Goal: Transaction & Acquisition: Purchase product/service

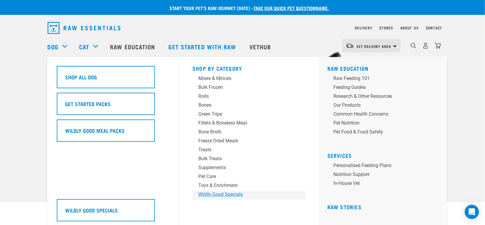
click at [220, 194] on div "Wildly Good Specials" at bounding box center [244, 194] width 93 height 7
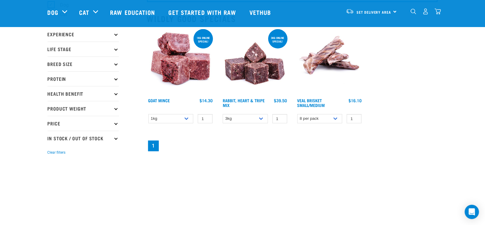
scroll to position [61, 0]
click at [393, 12] on div "Set Delivery Area North Island South Island" at bounding box center [371, 11] width 58 height 13
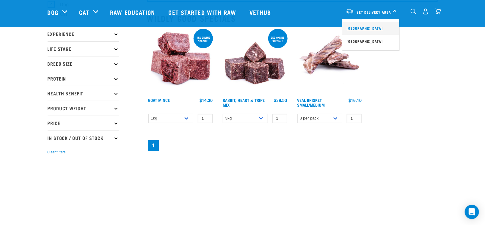
click at [366, 27] on link "[GEOGRAPHIC_DATA]" at bounding box center [370, 28] width 57 height 13
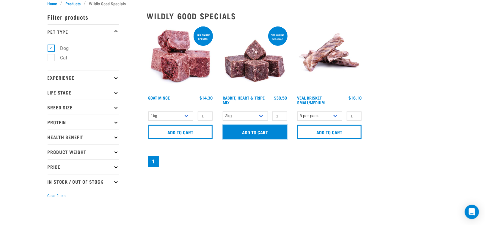
click at [260, 134] on input "Add to cart" at bounding box center [255, 132] width 65 height 14
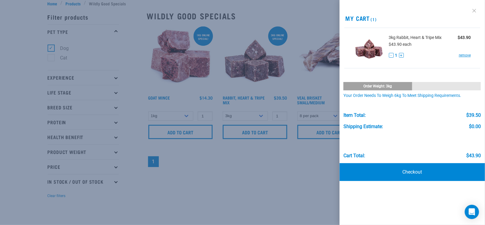
click at [473, 12] on link at bounding box center [475, 11] width 10 height 10
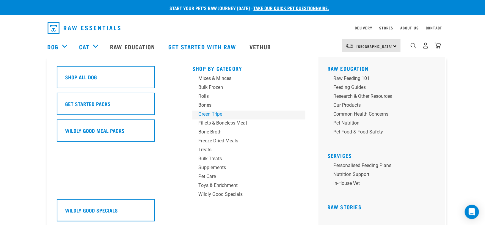
click at [219, 114] on div "Green Tripe" at bounding box center [244, 114] width 93 height 7
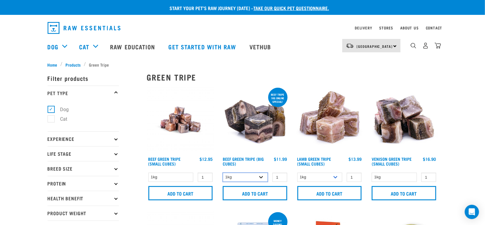
click at [261, 176] on select "1kg 3kg Bulk (10kg)" at bounding box center [245, 177] width 45 height 9
click at [223, 173] on select "1kg 3kg Bulk (10kg)" at bounding box center [245, 177] width 45 height 9
click at [261, 178] on select "1kg 3kg Bulk (10kg)" at bounding box center [245, 177] width 45 height 9
click at [223, 173] on select "1kg 3kg Bulk (10kg)" at bounding box center [245, 177] width 45 height 9
click at [261, 178] on select "1kg 3kg Bulk (10kg)" at bounding box center [245, 177] width 45 height 9
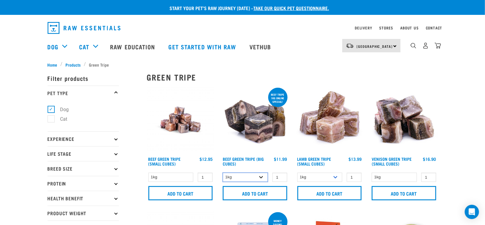
select select "346"
click at [223, 173] on select "1kg 3kg Bulk (10kg)" at bounding box center [245, 177] width 45 height 9
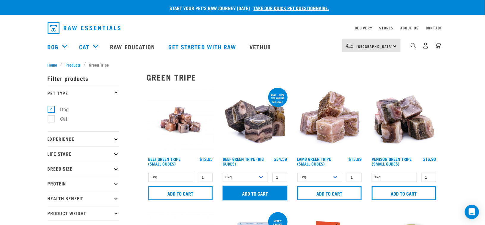
click at [256, 194] on input "Add to cart" at bounding box center [255, 193] width 65 height 14
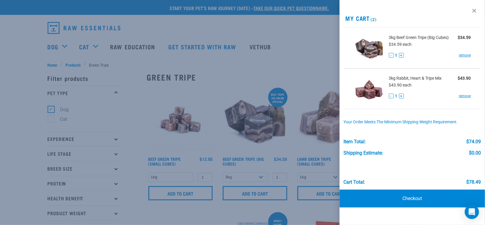
click at [65, 47] on div at bounding box center [242, 112] width 485 height 225
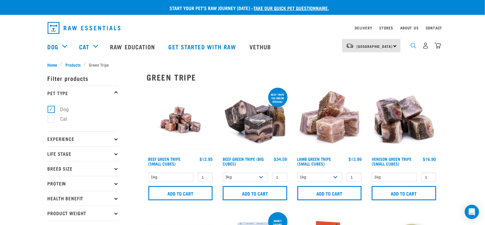
click at [412, 48] on img "dropdown navigation" at bounding box center [414, 46] width 6 height 6
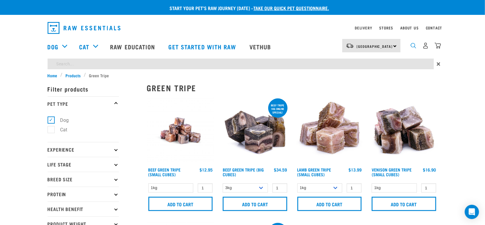
click at [412, 48] on img "dropdown navigation" at bounding box center [414, 46] width 6 height 6
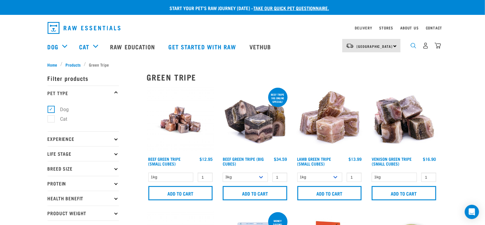
click at [412, 48] on img "dropdown navigation" at bounding box center [414, 46] width 6 height 6
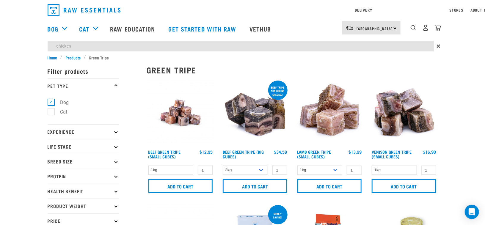
type input "chicken"
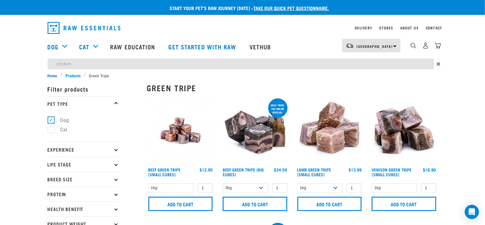
click at [117, 177] on form "Filter products Pet Type Dog Cat Experience New Raw Feeder Experienced Raw Feed…" at bounding box center [83, 176] width 71 height 190
click at [116, 180] on icon at bounding box center [115, 179] width 3 height 3
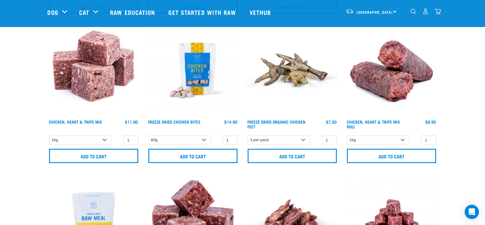
scroll to position [370, 0]
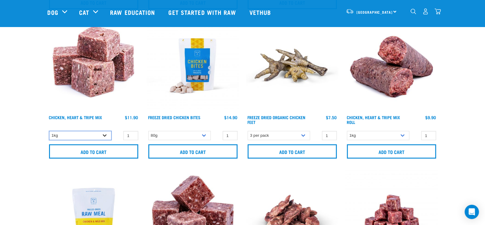
click at [106, 134] on select "1kg 3kg" at bounding box center [80, 135] width 62 height 9
select select "368"
click at [49, 131] on select "1kg 3kg" at bounding box center [80, 135] width 62 height 9
click at [132, 134] on input "7" at bounding box center [130, 135] width 15 height 9
click at [132, 136] on input "6" at bounding box center [130, 135] width 15 height 9
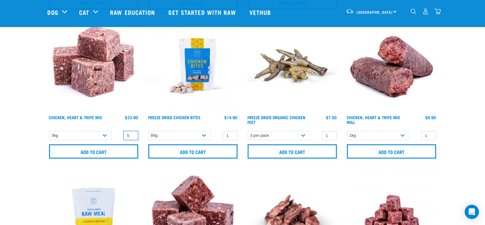
click at [132, 136] on input "5" at bounding box center [130, 135] width 15 height 9
click at [132, 136] on input "4" at bounding box center [130, 135] width 15 height 9
click at [132, 136] on input "3" at bounding box center [130, 135] width 15 height 9
type input "2"
click at [132, 136] on input "2" at bounding box center [130, 135] width 15 height 9
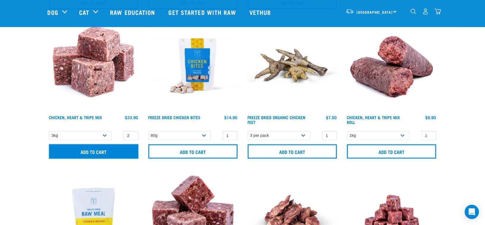
click at [117, 151] on input "Add to cart" at bounding box center [93, 152] width 89 height 14
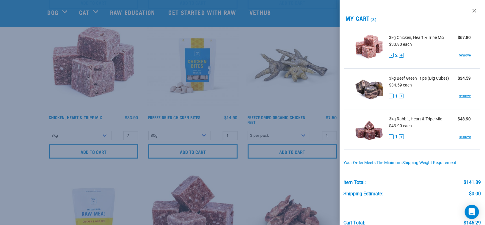
click at [65, 12] on div at bounding box center [242, 112] width 485 height 225
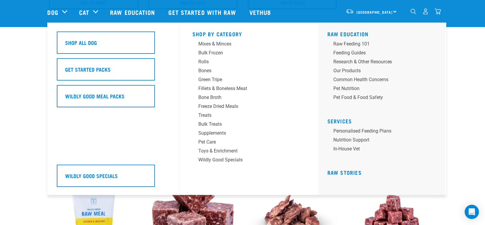
click at [64, 12] on div "Dog" at bounding box center [61, 12] width 26 height 24
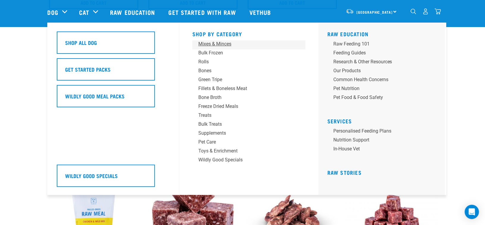
click at [228, 43] on div "Mixes & Minces" at bounding box center [244, 43] width 93 height 7
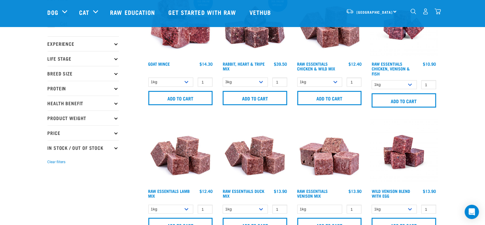
scroll to position [61, 0]
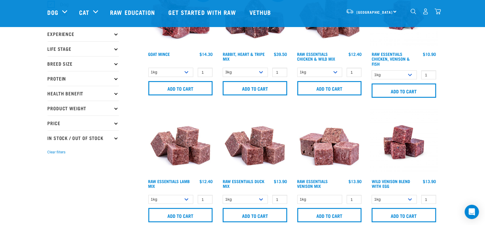
click at [117, 79] on p "Protein" at bounding box center [83, 78] width 71 height 15
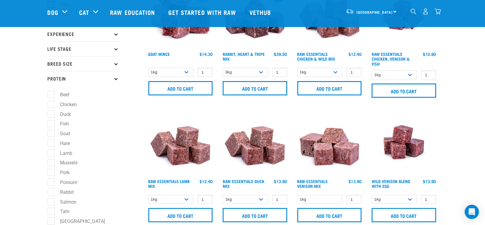
click at [52, 92] on label "Beef" at bounding box center [61, 94] width 21 height 7
click at [51, 92] on input "Beef" at bounding box center [50, 94] width 4 height 4
checkbox input "true"
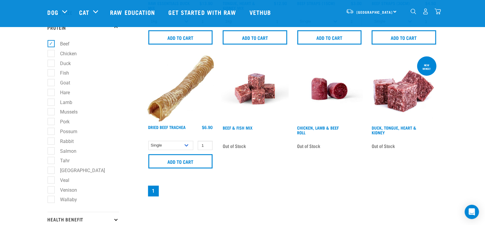
scroll to position [114, 0]
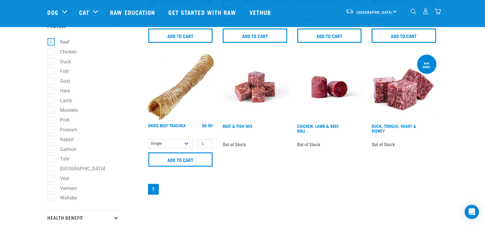
click at [52, 152] on label "Salmon" at bounding box center [65, 149] width 28 height 7
click at [51, 150] on input "Salmon" at bounding box center [50, 148] width 4 height 4
checkbox input "true"
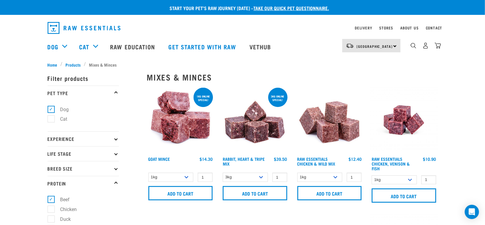
click at [51, 200] on label "Beef" at bounding box center [61, 199] width 21 height 7
click at [51, 200] on input "Beef" at bounding box center [50, 199] width 4 height 4
checkbox input "false"
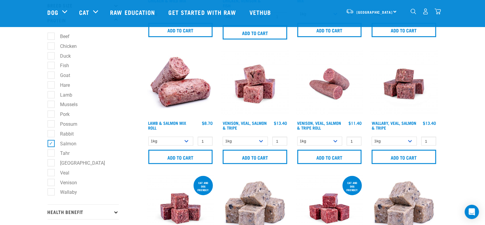
scroll to position [120, 0]
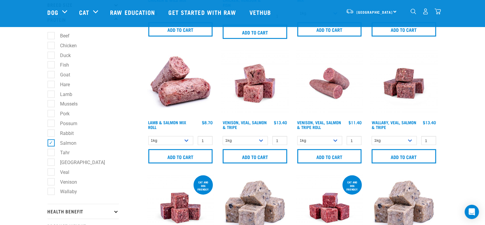
click at [52, 144] on label "Salmon" at bounding box center [65, 142] width 28 height 7
click at [51, 144] on input "Salmon" at bounding box center [50, 142] width 4 height 4
checkbox input "false"
click at [52, 65] on label "Fish" at bounding box center [61, 64] width 21 height 7
click at [51, 65] on input "Fish" at bounding box center [50, 64] width 4 height 4
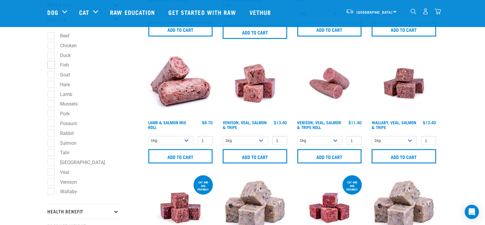
checkbox input "true"
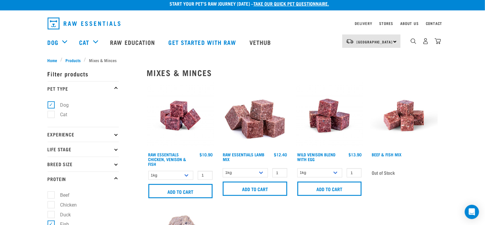
scroll to position [4, 0]
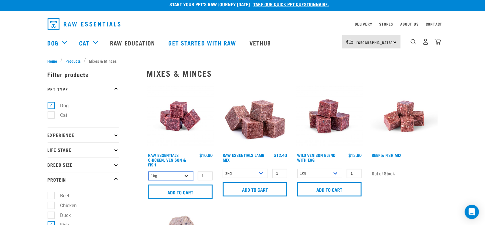
click at [187, 175] on select "1kg 3kg" at bounding box center [170, 176] width 45 height 9
select select "28665"
click at [148, 172] on select "1kg 3kg" at bounding box center [170, 176] width 45 height 9
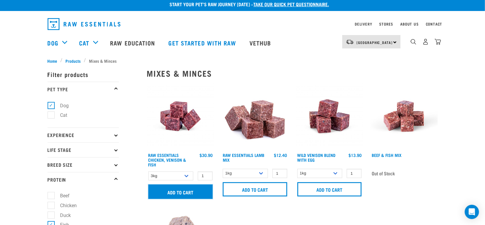
click at [180, 192] on input "Add to cart" at bounding box center [180, 192] width 65 height 14
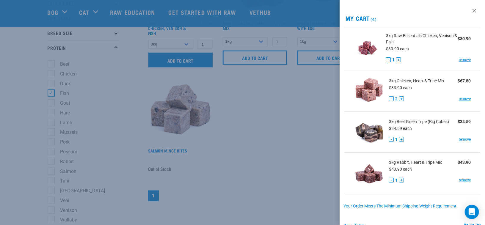
scroll to position [100, 0]
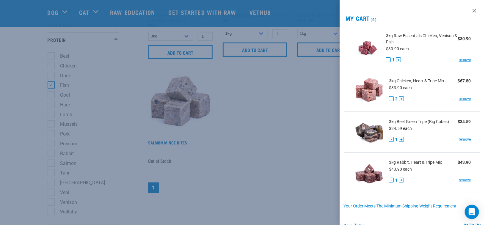
click at [51, 84] on div at bounding box center [242, 112] width 485 height 225
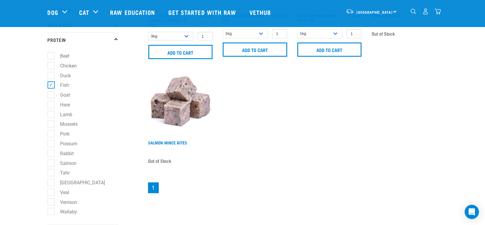
click at [51, 84] on label "Fish" at bounding box center [61, 84] width 21 height 7
click at [50, 84] on input "Fish" at bounding box center [50, 84] width 4 height 4
checkbox input "false"
click at [51, 54] on label "Beef" at bounding box center [61, 55] width 21 height 7
click at [51, 54] on input "Beef" at bounding box center [50, 55] width 4 height 4
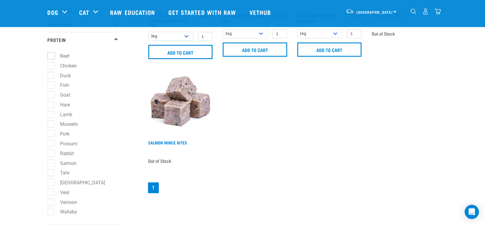
checkbox input "true"
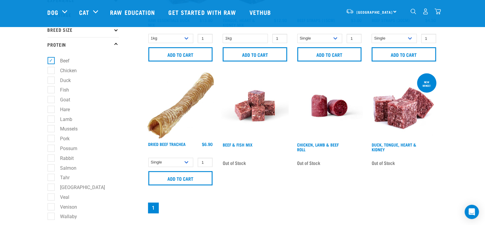
scroll to position [95, 0]
click at [53, 148] on label "Possum" at bounding box center [65, 148] width 29 height 7
click at [51, 148] on input "Possum" at bounding box center [50, 147] width 4 height 4
checkbox input "true"
click at [51, 61] on label "Beef" at bounding box center [61, 60] width 21 height 7
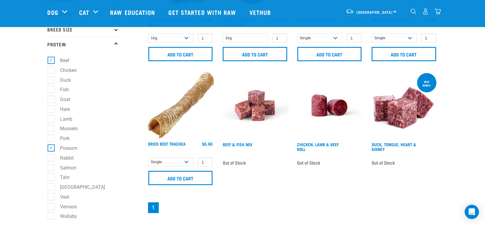
click at [50, 61] on input "Beef" at bounding box center [50, 60] width 4 height 4
checkbox input "false"
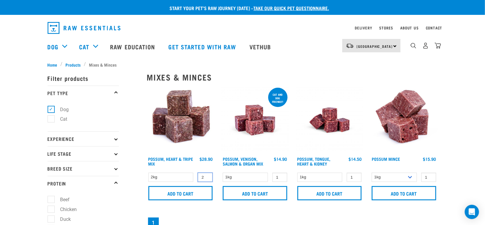
type input "2"
click at [206, 175] on input "2" at bounding box center [205, 177] width 15 height 9
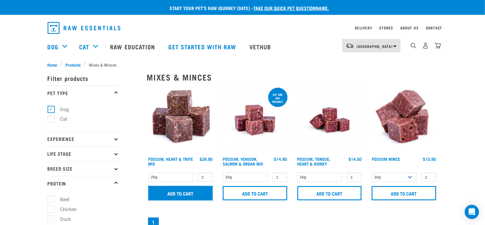
click at [188, 189] on input "Add to cart" at bounding box center [180, 193] width 65 height 14
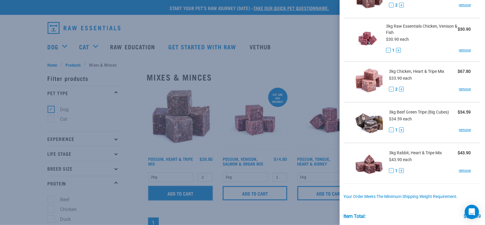
scroll to position [52, 0]
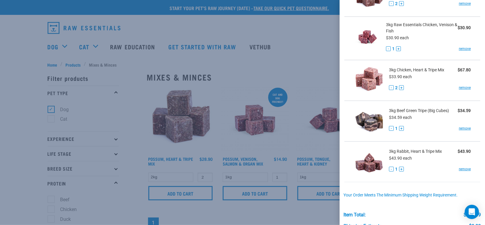
click at [177, 19] on div at bounding box center [242, 112] width 485 height 225
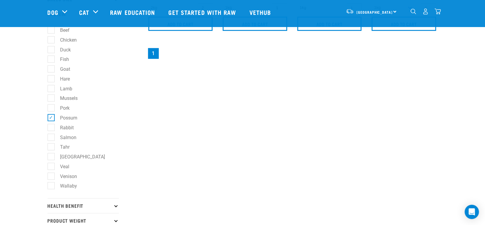
scroll to position [131, 0]
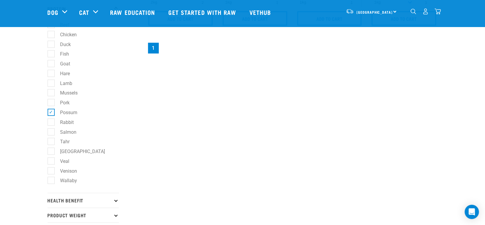
click at [51, 113] on label "Possum" at bounding box center [65, 112] width 29 height 7
click at [51, 113] on input "Possum" at bounding box center [50, 111] width 4 height 4
checkbox input "false"
click at [52, 164] on label "Veal" at bounding box center [61, 161] width 21 height 7
click at [51, 162] on input "Veal" at bounding box center [50, 160] width 4 height 4
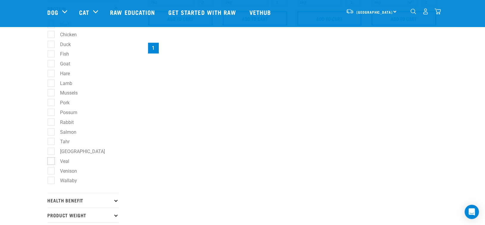
checkbox input "true"
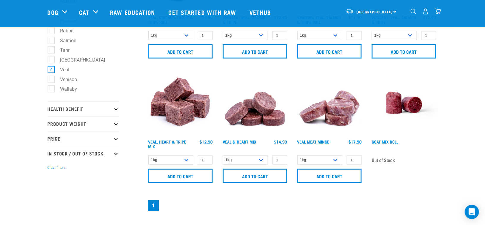
scroll to position [225, 0]
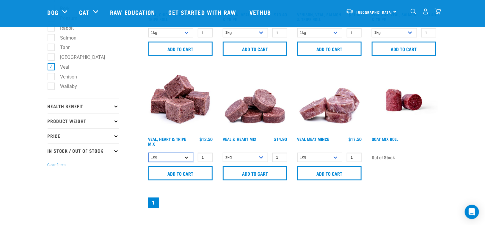
click at [187, 157] on select "1kg 3kg" at bounding box center [170, 157] width 45 height 9
select select "755"
click at [148, 153] on select "1kg 3kg" at bounding box center [170, 157] width 45 height 9
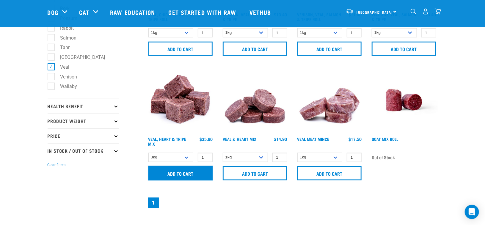
click at [200, 172] on input "Add to cart" at bounding box center [180, 173] width 65 height 14
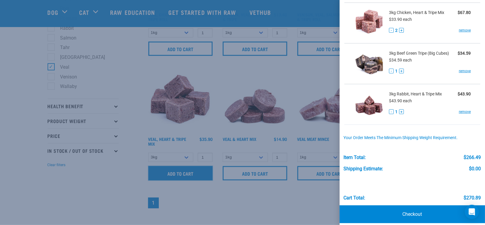
scroll to position [0, 0]
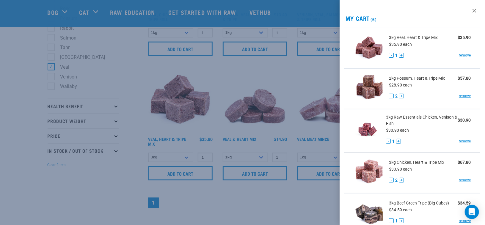
click at [51, 68] on div at bounding box center [242, 112] width 485 height 225
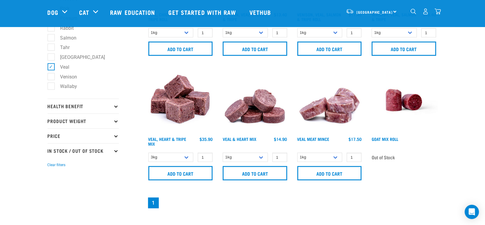
click at [51, 68] on label "Veal" at bounding box center [61, 66] width 21 height 7
click at [51, 68] on input "Veal" at bounding box center [50, 66] width 4 height 4
checkbox input "false"
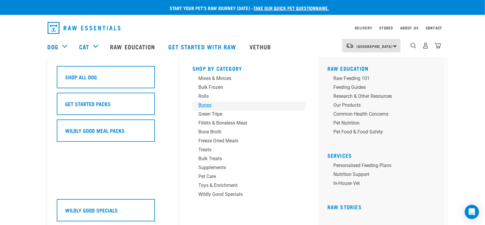
click at [206, 105] on div "Bones" at bounding box center [244, 105] width 93 height 7
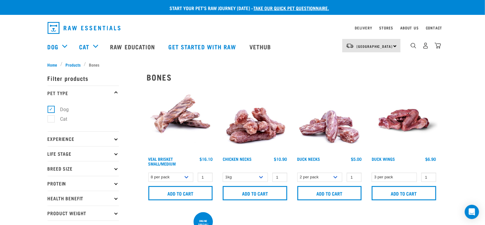
click at [117, 169] on icon at bounding box center [115, 168] width 3 height 3
click at [51, 202] on label "Large Dogs" at bounding box center [69, 204] width 36 height 7
click at [51, 202] on input "Large Dogs" at bounding box center [50, 203] width 4 height 4
checkbox input "true"
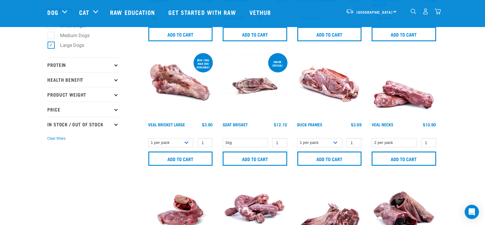
scroll to position [119, 0]
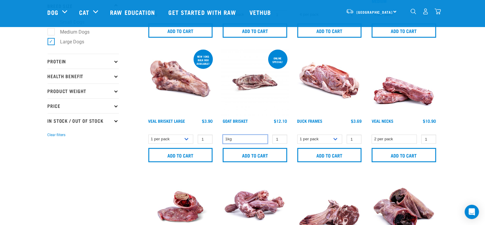
click at [264, 138] on select "1kg" at bounding box center [245, 139] width 45 height 9
click at [252, 84] on img at bounding box center [255, 82] width 68 height 68
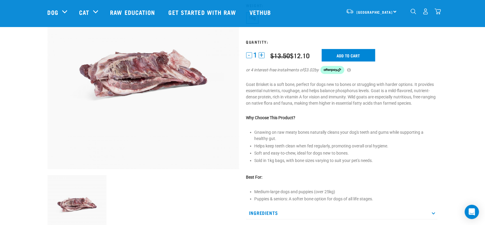
scroll to position [67, 0]
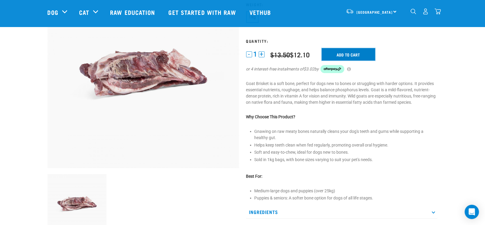
click at [362, 52] on input "Add to cart" at bounding box center [349, 54] width 54 height 12
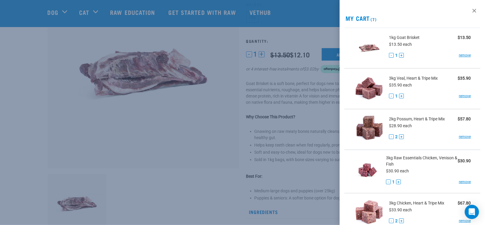
click at [315, 29] on div at bounding box center [242, 112] width 485 height 225
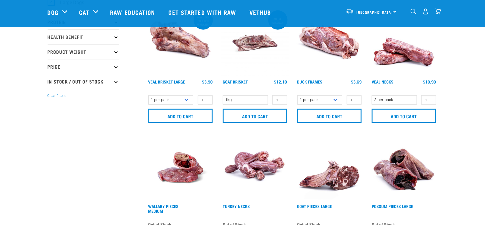
scroll to position [119, 0]
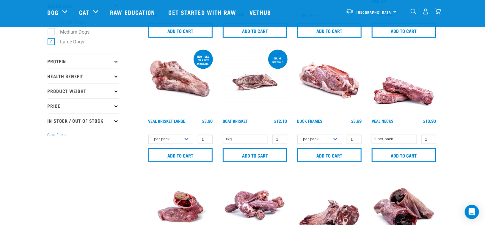
click at [51, 40] on label "Large Dogs" at bounding box center [69, 41] width 36 height 7
click at [51, 40] on input "Large Dogs" at bounding box center [50, 41] width 4 height 4
checkbox input "false"
click at [51, 32] on label "Medium Dogs" at bounding box center [71, 31] width 41 height 7
click at [51, 32] on input "Medium Dogs" at bounding box center [50, 31] width 4 height 4
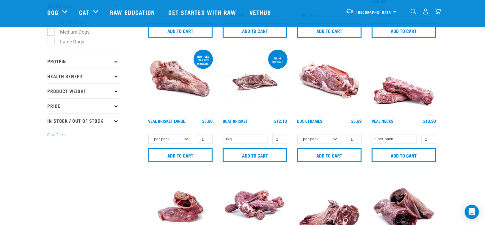
checkbox input "true"
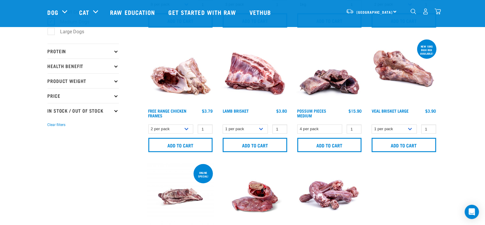
scroll to position [130, 0]
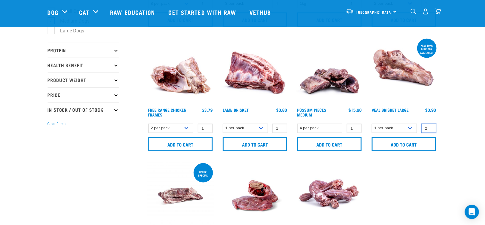
type input "2"
click at [430, 125] on input "2" at bounding box center [428, 128] width 15 height 9
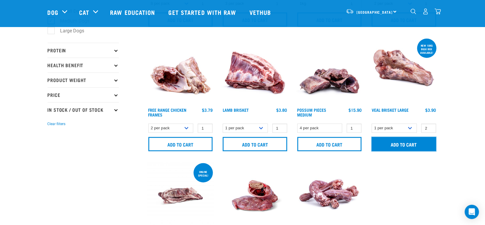
click at [393, 144] on input "Add to cart" at bounding box center [404, 144] width 65 height 14
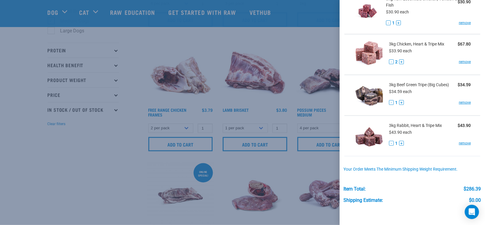
scroll to position [235, 0]
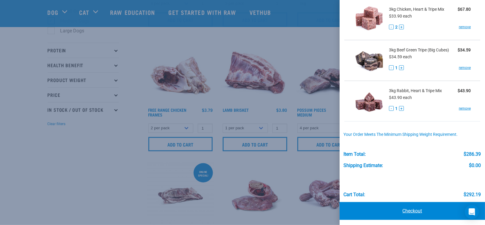
click at [417, 207] on link "Checkout" at bounding box center [412, 211] width 145 height 18
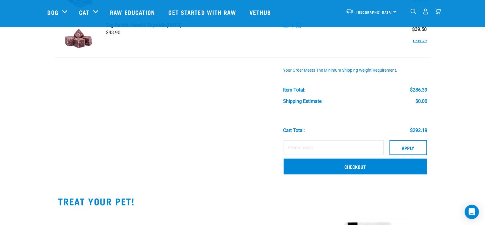
scroll to position [315, 0]
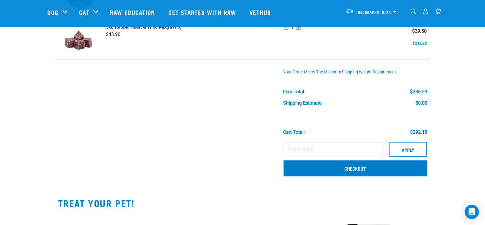
click at [359, 166] on link "Checkout" at bounding box center [355, 168] width 143 height 15
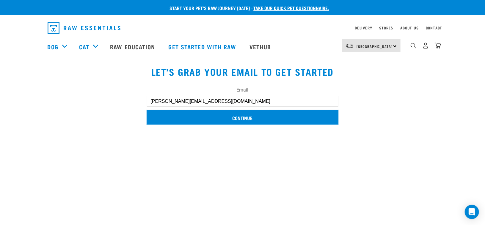
click at [243, 114] on input "Continue" at bounding box center [243, 117] width 192 height 14
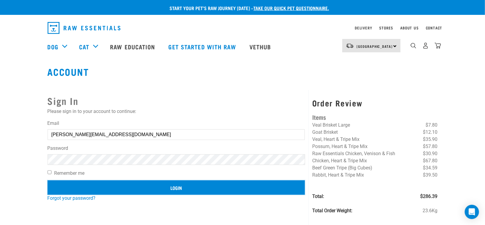
click at [175, 186] on input "Login" at bounding box center [177, 188] width 258 height 14
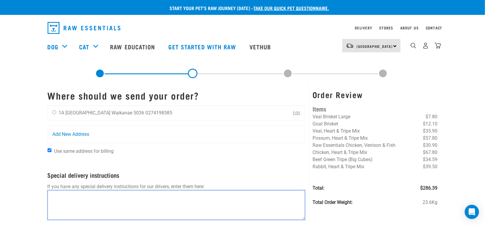
click at [140, 195] on textarea at bounding box center [177, 205] width 258 height 30
type textarea "Back section."
click at [54, 111] on input "radio" at bounding box center [54, 112] width 4 height 4
radio input "true"
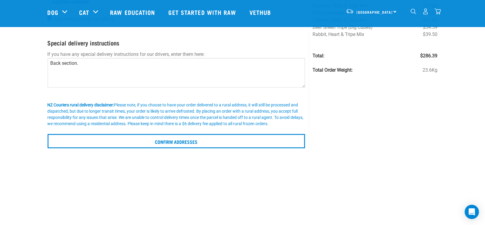
scroll to position [90, 0]
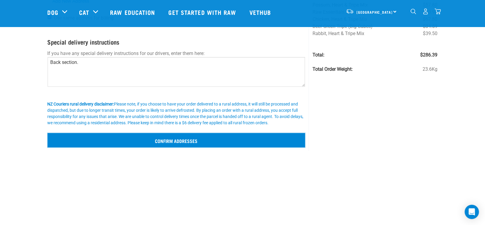
click at [192, 139] on input "Confirm addresses" at bounding box center [177, 140] width 258 height 14
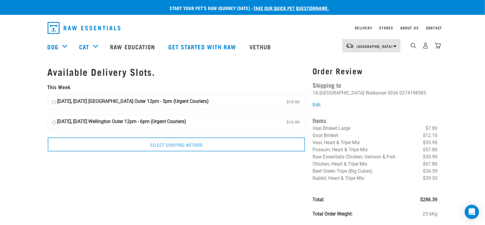
click at [54, 103] on input "[DATE], [DATE] [GEOGRAPHIC_DATA] Outer 12pm - 5pm (Urgent Couriers) $19.99" at bounding box center [54, 102] width 4 height 9
radio input "true"
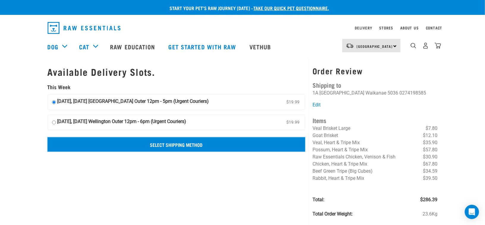
click at [201, 144] on input "Select Shipping Method" at bounding box center [177, 144] width 258 height 14
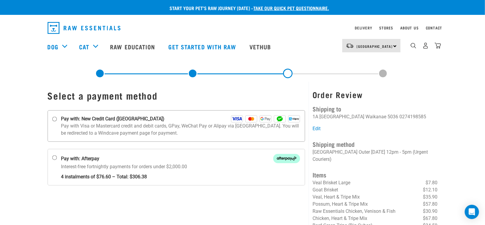
click at [55, 119] on input "Pay with: New Credit Card ([GEOGRAPHIC_DATA])" at bounding box center [54, 119] width 5 height 5
radio input "true"
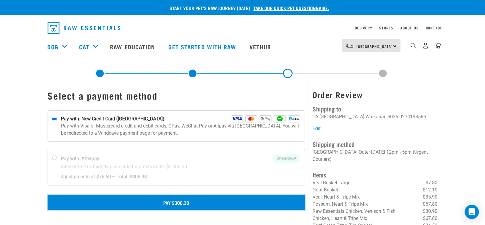
click at [181, 201] on button "Pay $306.38" at bounding box center [177, 202] width 258 height 15
